Goal: Information Seeking & Learning: Learn about a topic

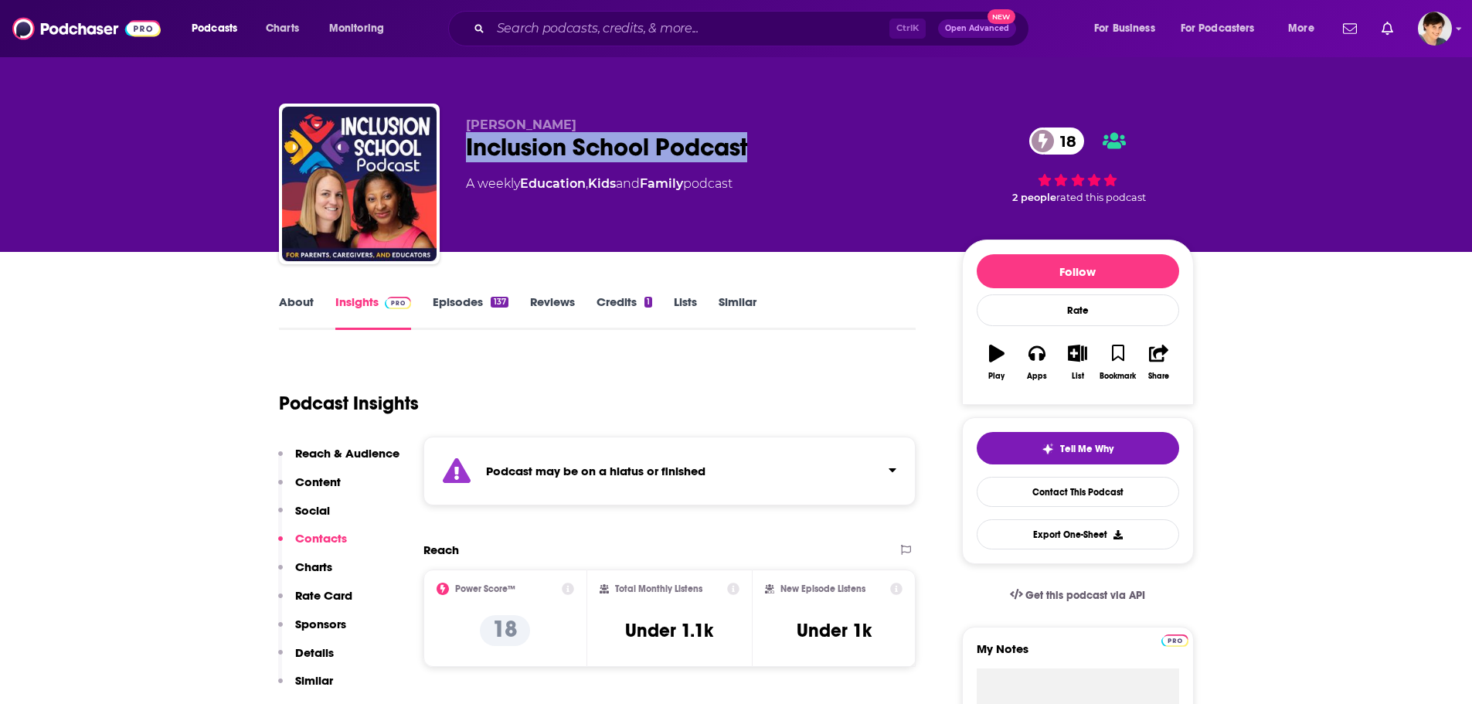
drag, startPoint x: 811, startPoint y: 145, endPoint x: 458, endPoint y: 145, distance: 352.4
click at [458, 145] on div "[PERSON_NAME] Inclusion School Podcast 18 A weekly Education , Kids and Family …" at bounding box center [736, 187] width 915 height 167
copy h2 "Inclusion School Podcast"
click at [795, 141] on div "Inclusion School Podcast 18" at bounding box center [701, 147] width 471 height 30
drag, startPoint x: 774, startPoint y: 154, endPoint x: 461, endPoint y: 125, distance: 315.1
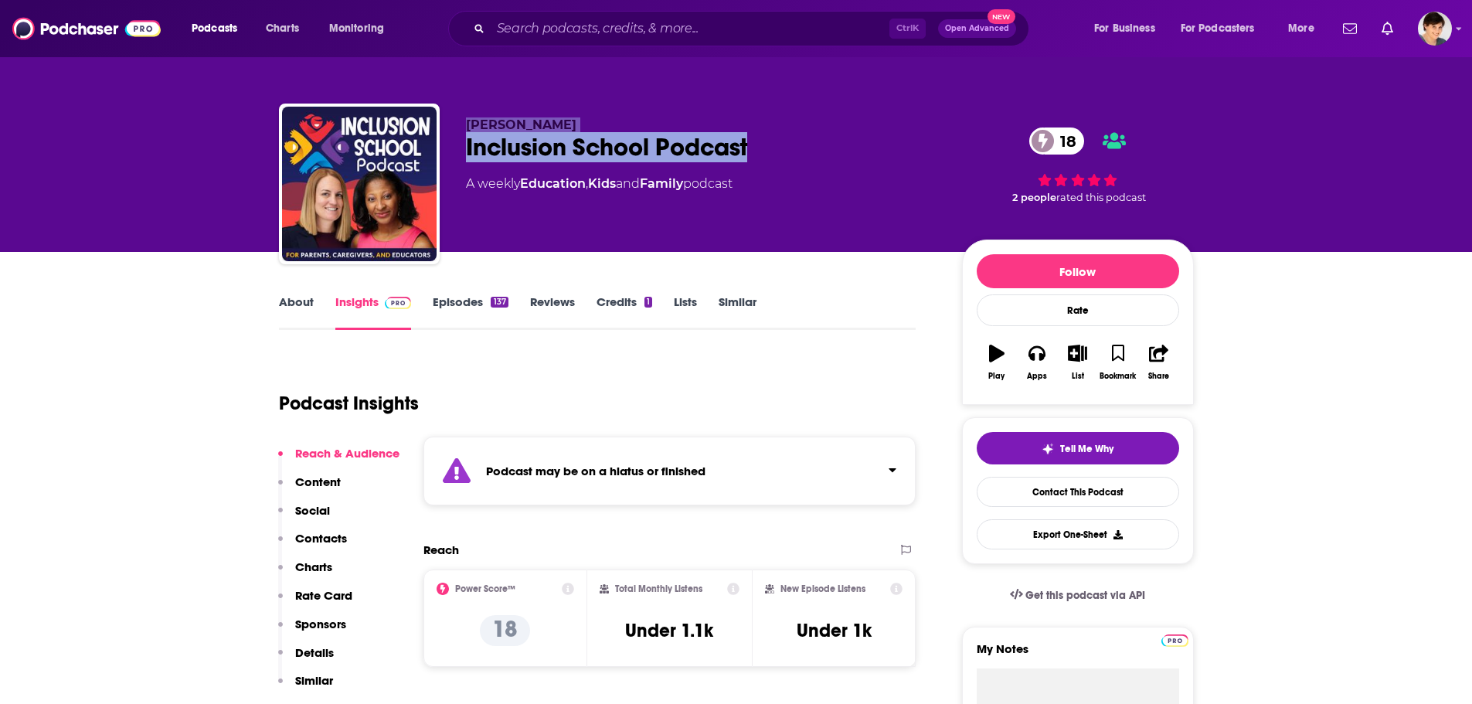
click at [461, 125] on div "[PERSON_NAME] Inclusion School Podcast 18 A weekly Education , Kids and Family …" at bounding box center [736, 187] width 915 height 167
copy div "[PERSON_NAME] Inclusion School Podcast"
click at [296, 302] on link "About" at bounding box center [296, 312] width 35 height 36
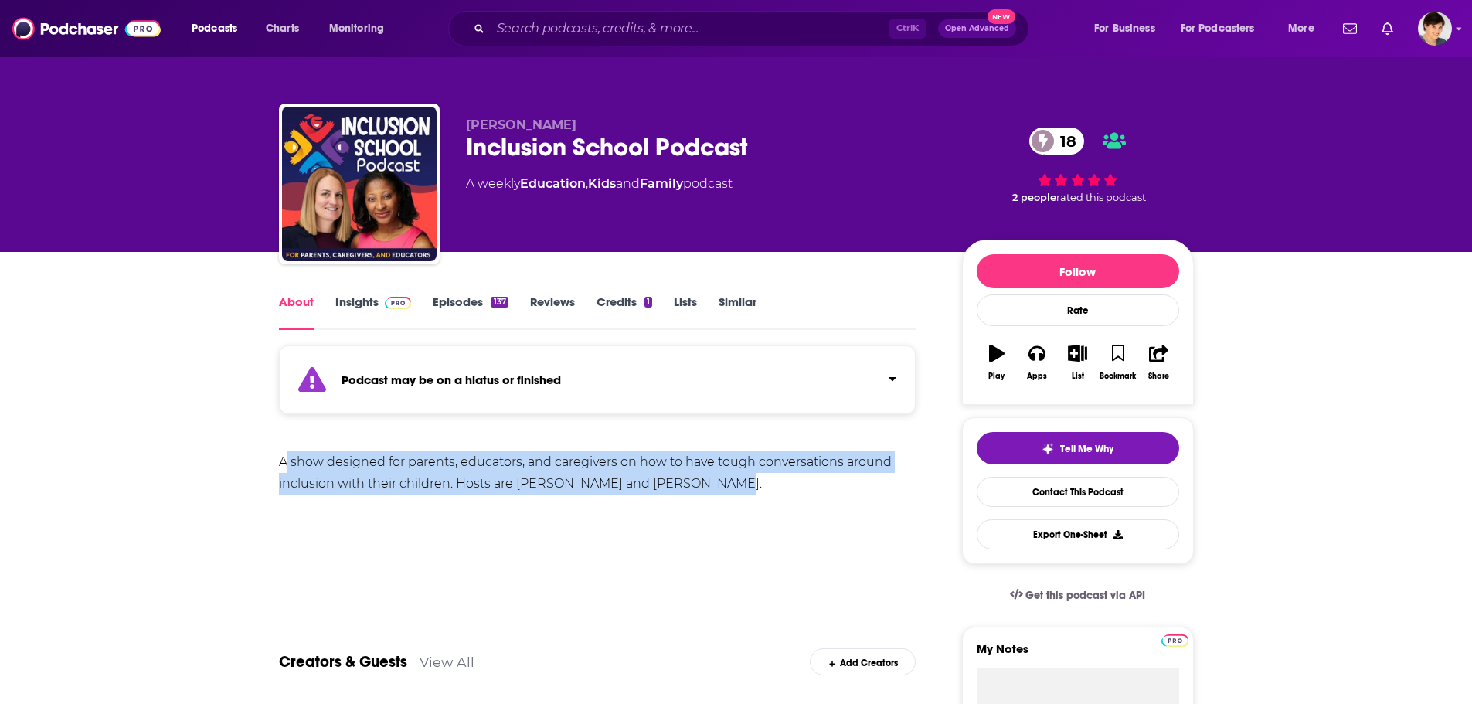
drag, startPoint x: 284, startPoint y: 463, endPoint x: 747, endPoint y: 481, distance: 464.1
click at [747, 481] on div "A show designed for parents, educators, and caregivers on how to have tough con…" at bounding box center [598, 472] width 638 height 43
click at [683, 484] on div "A show designed for parents, educators, and caregivers on how to have tough con…" at bounding box center [598, 472] width 638 height 43
drag, startPoint x: 723, startPoint y: 492, endPoint x: 261, endPoint y: 458, distance: 463.5
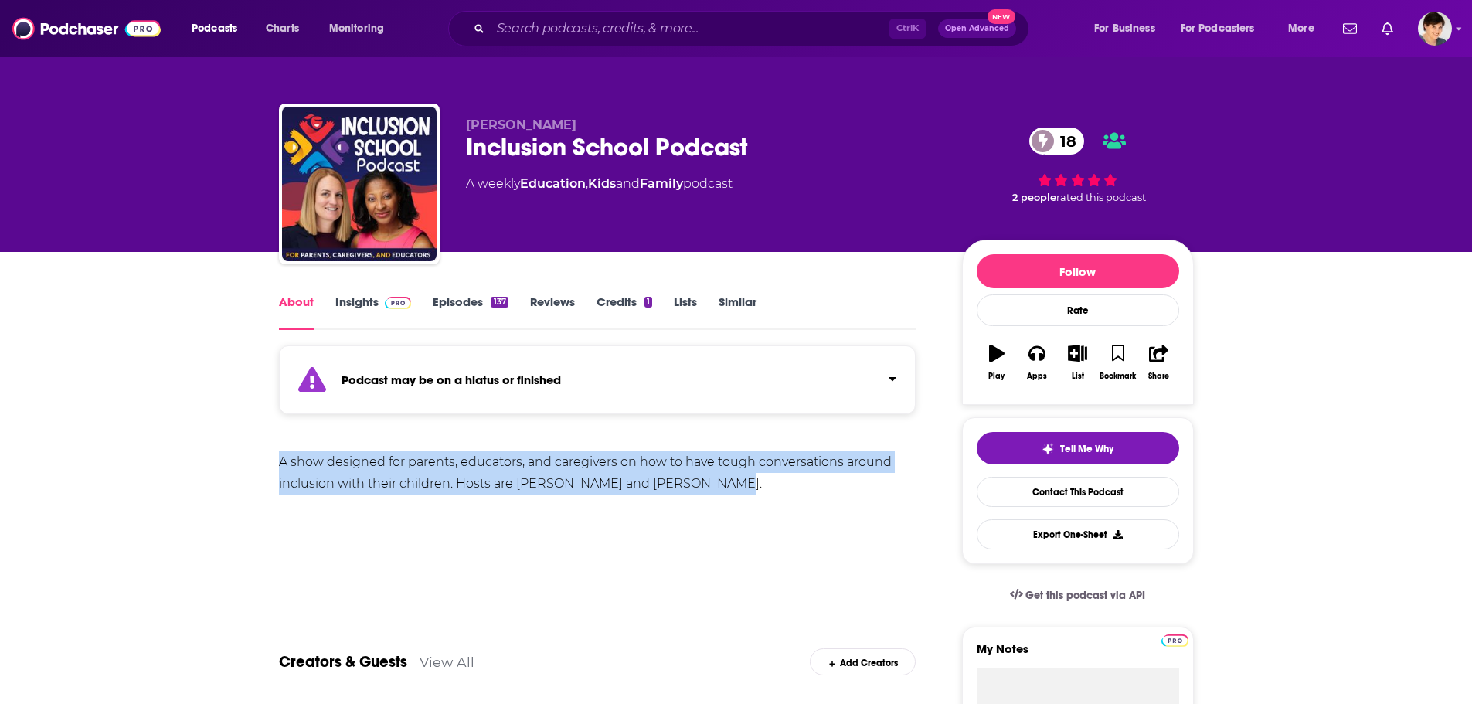
copy div "A show designed for parents, educators, and caregivers on how to have tough con…"
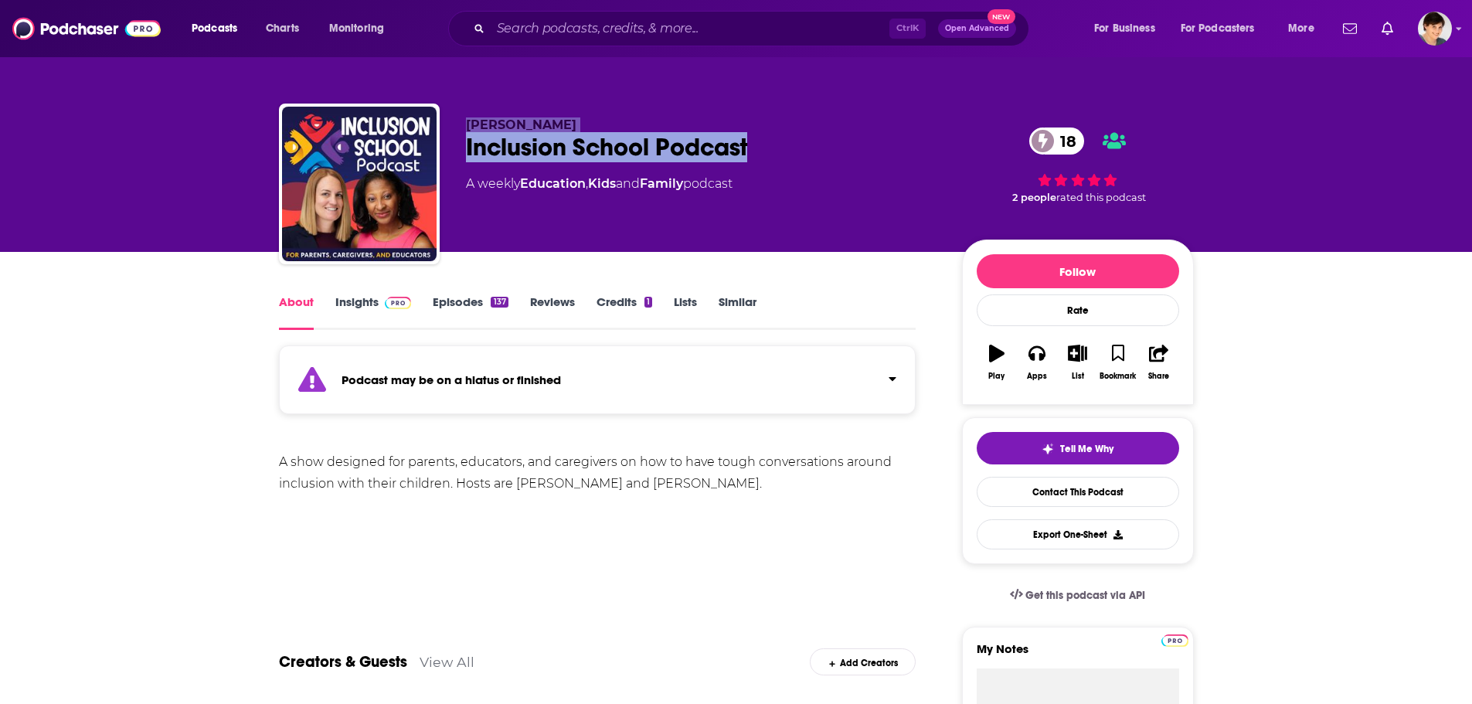
drag, startPoint x: 767, startPoint y: 156, endPoint x: 467, endPoint y: 126, distance: 302.1
click at [467, 126] on div "[PERSON_NAME] Inclusion School Podcast 18 A weekly Education , Kids and Family …" at bounding box center [701, 179] width 471 height 124
copy div "[PERSON_NAME] Inclusion School Podcast"
